Goal: Transaction & Acquisition: Subscribe to service/newsletter

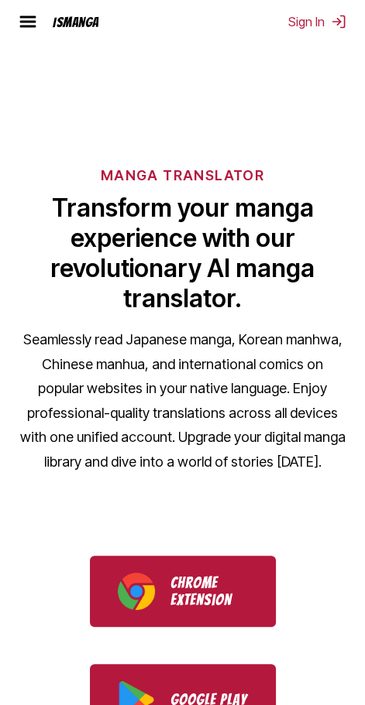
click at [32, 14] on img at bounding box center [28, 21] width 19 height 19
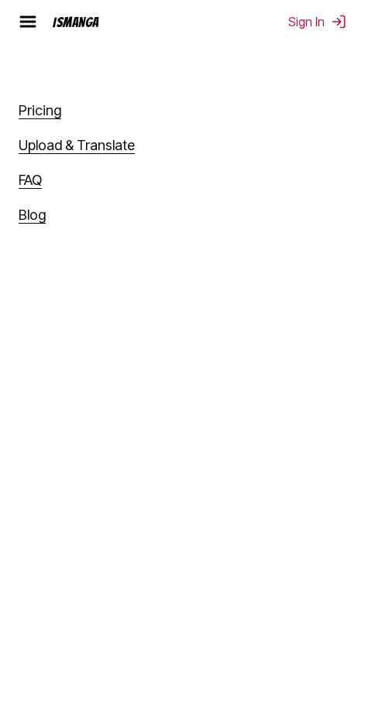
click at [26, 15] on img at bounding box center [28, 21] width 19 height 19
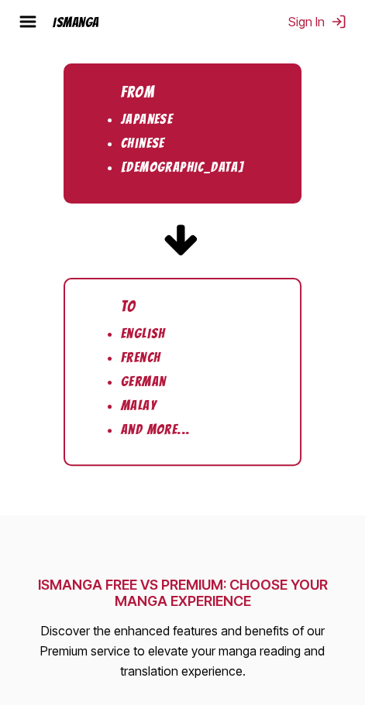
scroll to position [2787, 0]
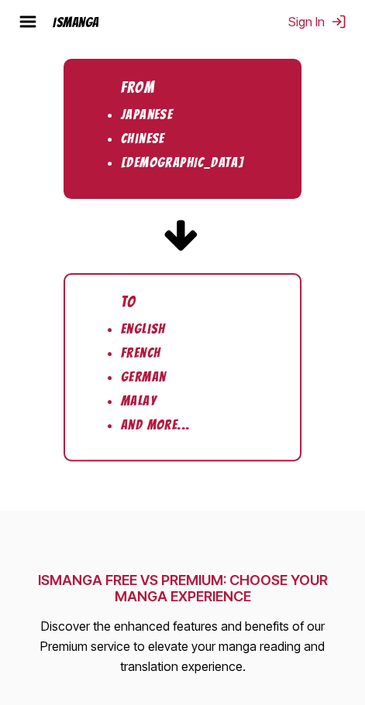
click at [193, 238] on img at bounding box center [181, 236] width 37 height 37
click at [245, 157] on ul "From Japanese Chinese Korean" at bounding box center [182, 129] width 238 height 140
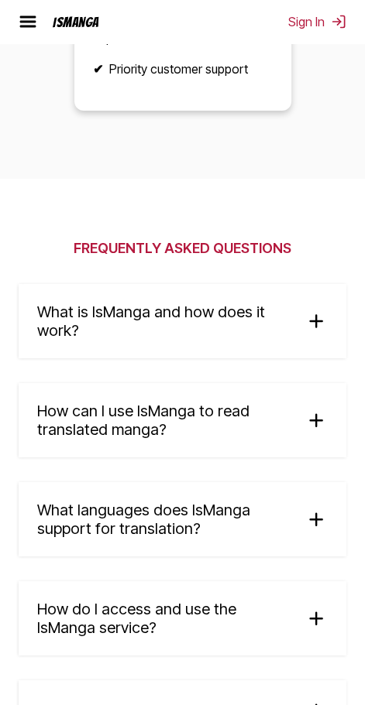
scroll to position [3814, 0]
click at [32, 14] on img at bounding box center [28, 21] width 19 height 19
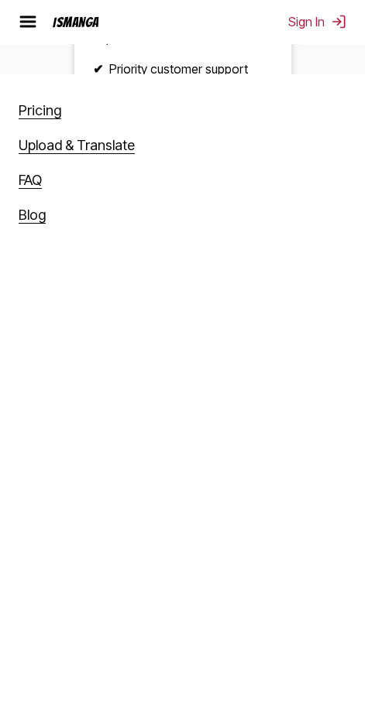
click at [57, 115] on link "Pricing" at bounding box center [40, 110] width 43 height 17
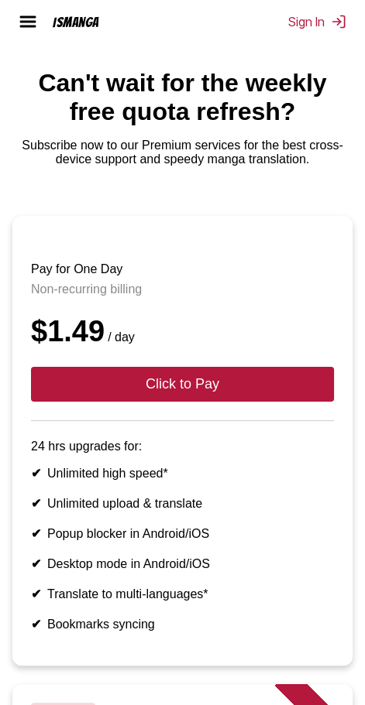
scroll to position [54, 0]
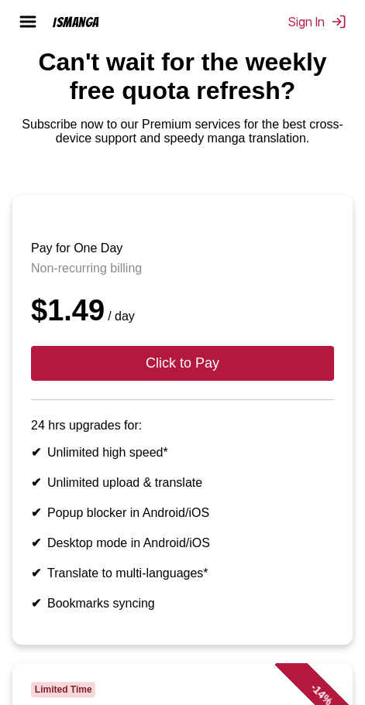
click at [30, 29] on img at bounding box center [28, 21] width 19 height 19
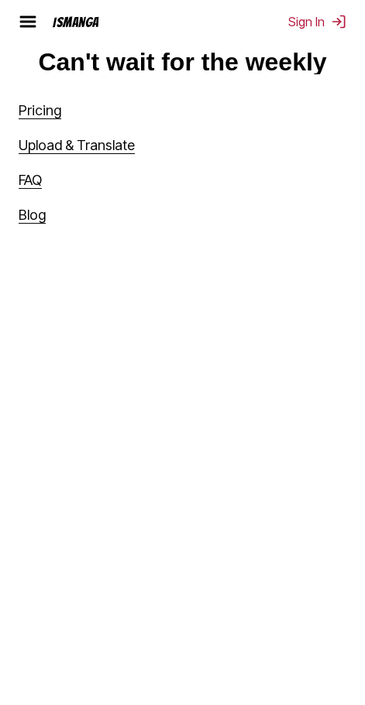
click at [101, 146] on link "Upload & Translate" at bounding box center [77, 145] width 116 height 17
